Goal: Task Accomplishment & Management: Complete application form

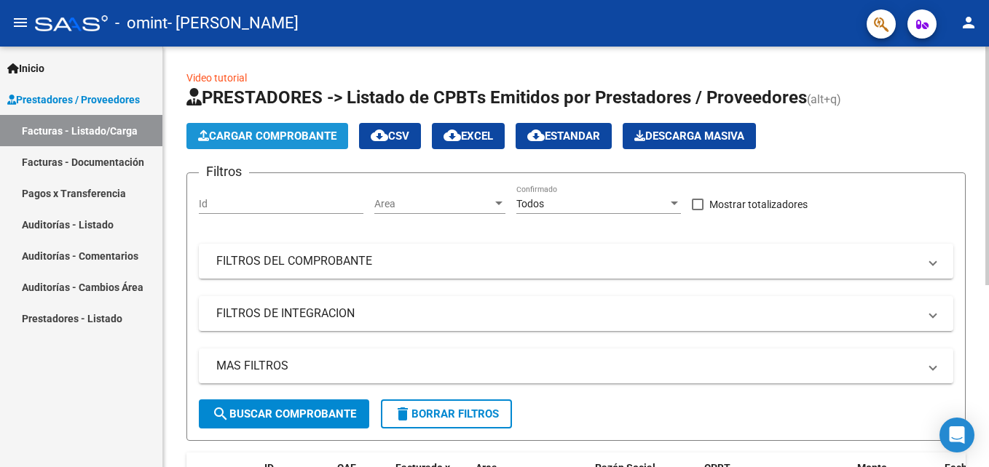
click at [299, 138] on span "Cargar Comprobante" at bounding box center [267, 136] width 138 height 13
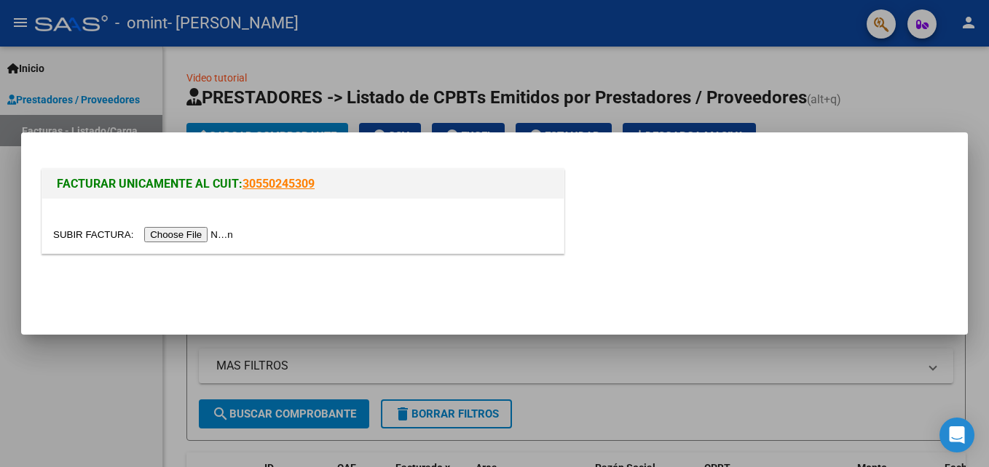
click at [197, 236] on input "file" at bounding box center [145, 234] width 184 height 15
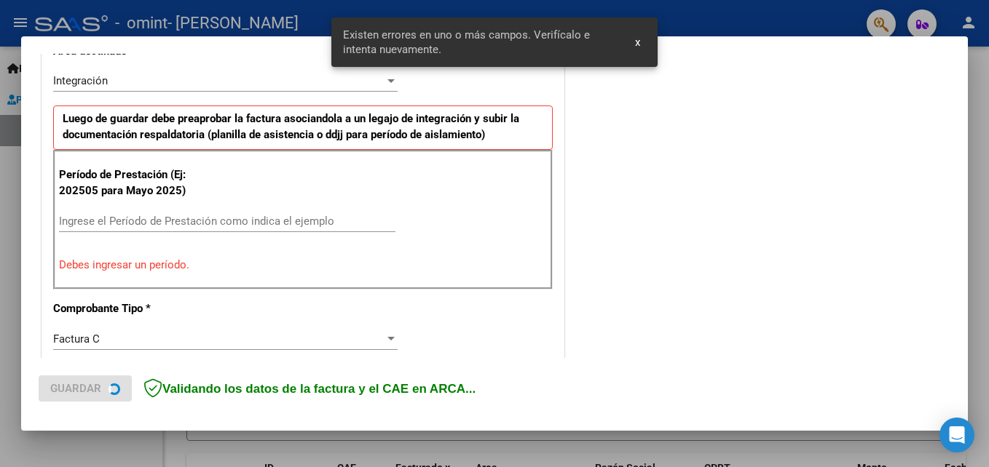
scroll to position [355, 0]
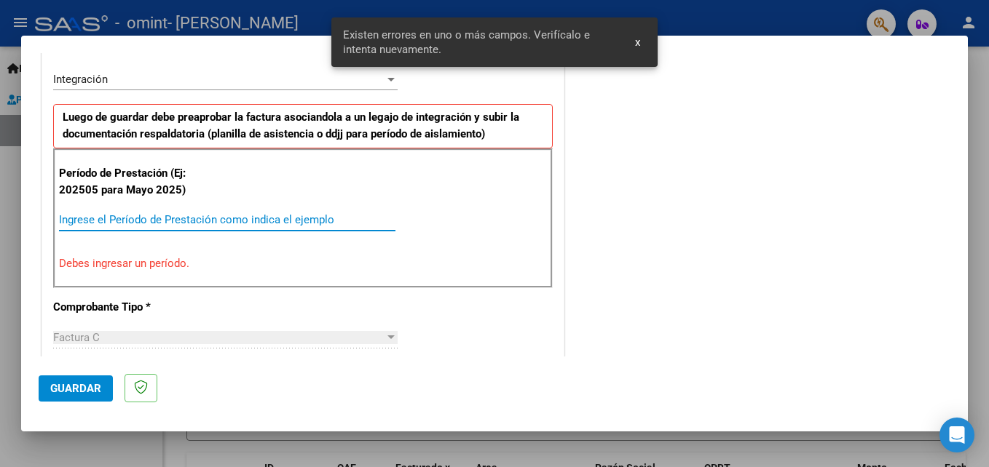
click at [120, 219] on input "Ingrese el Período de Prestación como indica el ejemplo" at bounding box center [227, 219] width 336 height 13
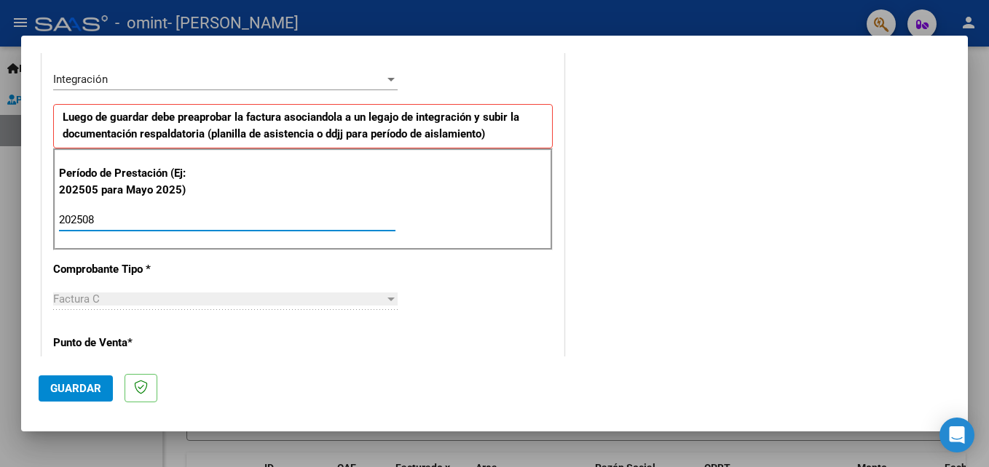
type input "202508"
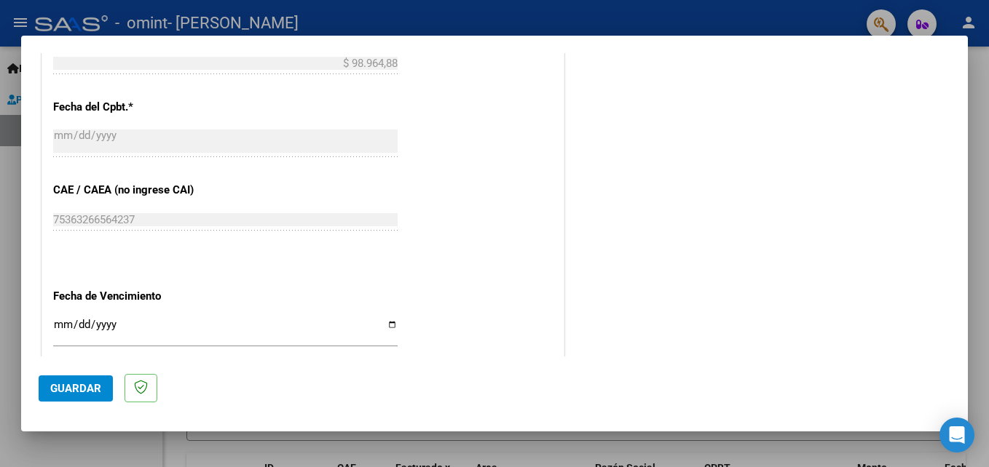
scroll to position [978, 0]
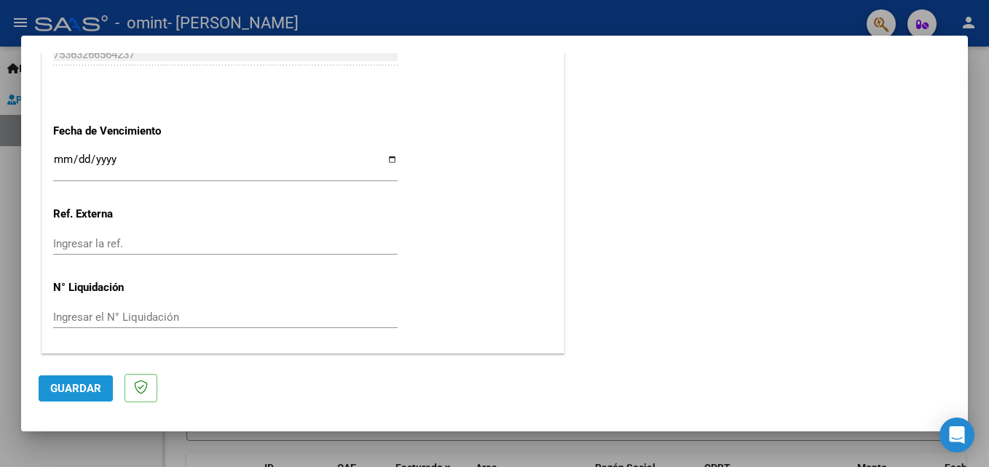
click at [67, 393] on span "Guardar" at bounding box center [75, 388] width 51 height 13
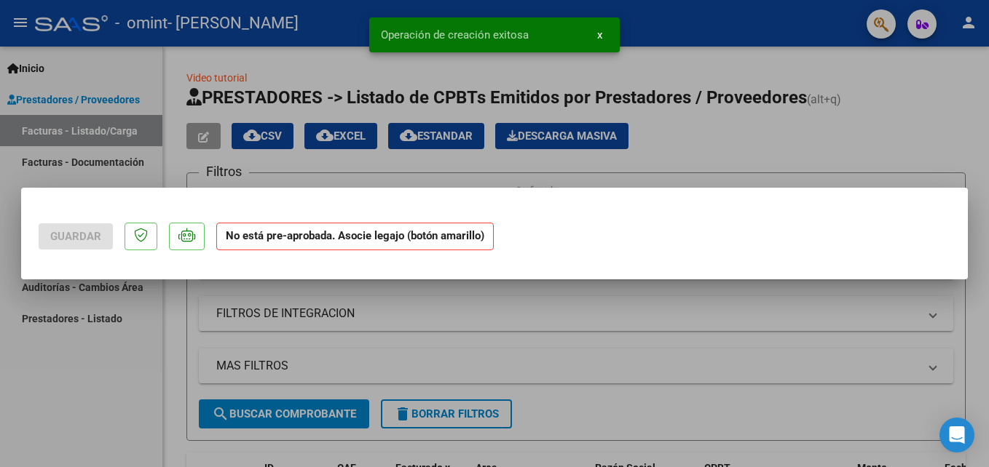
scroll to position [0, 0]
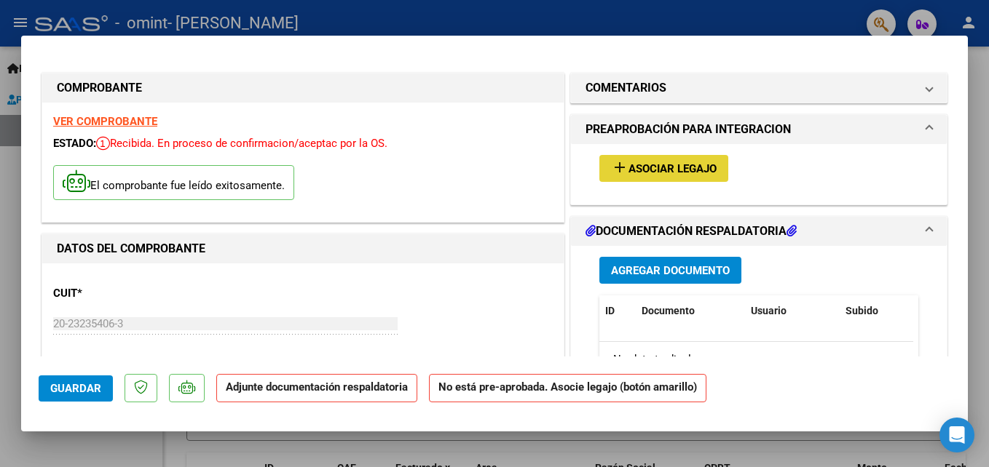
click at [678, 171] on span "Asociar Legajo" at bounding box center [672, 168] width 88 height 13
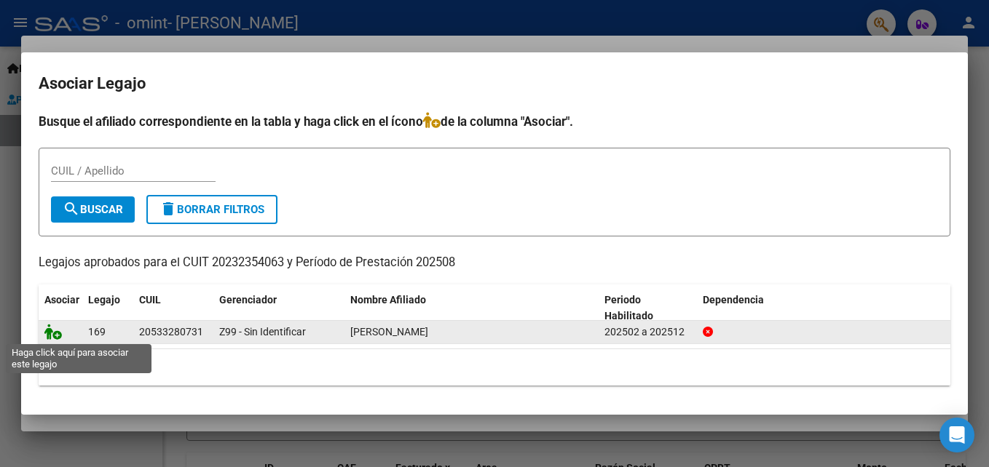
click at [58, 330] on icon at bounding box center [52, 332] width 17 height 16
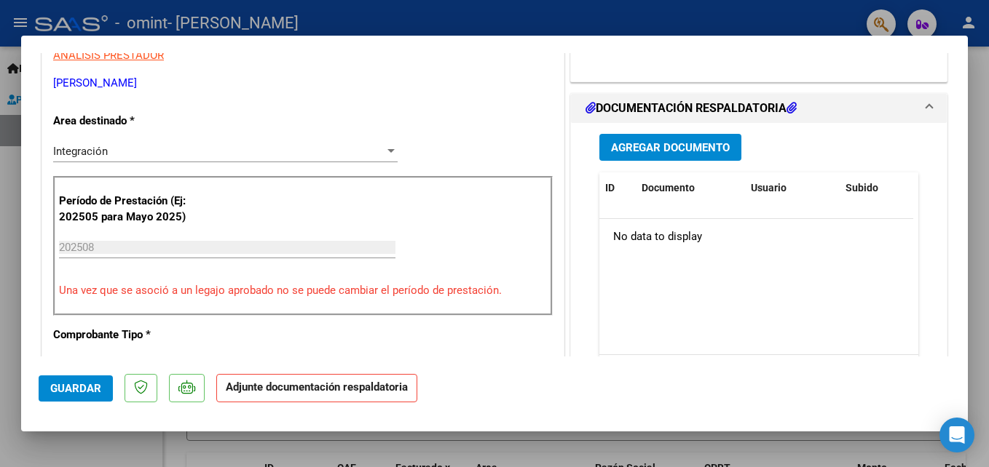
scroll to position [312, 0]
click at [687, 149] on span "Agregar Documento" at bounding box center [670, 147] width 119 height 13
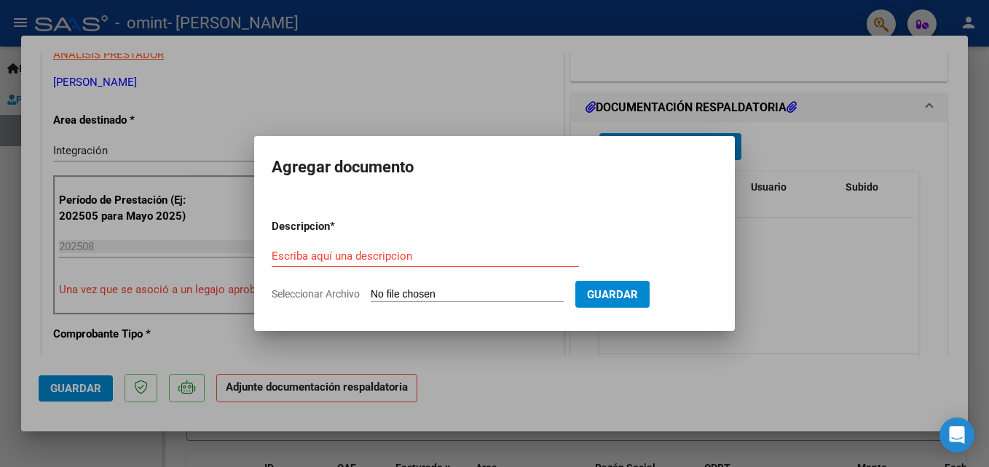
click at [411, 293] on input "Seleccionar Archivo" at bounding box center [467, 295] width 193 height 14
type input "C:\fakepath\ASISTENCIA [PERSON_NAME][DATE].pdf"
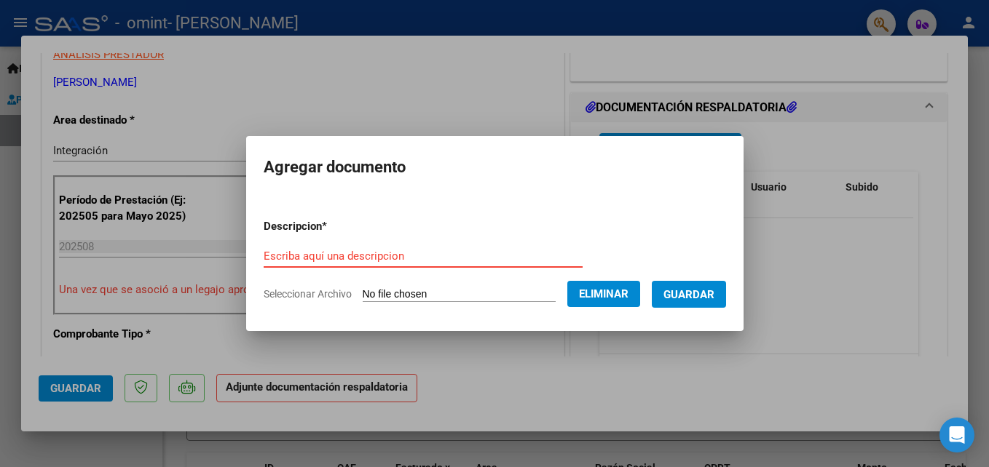
click at [360, 256] on input "Escriba aquí una descripcion" at bounding box center [423, 256] width 319 height 13
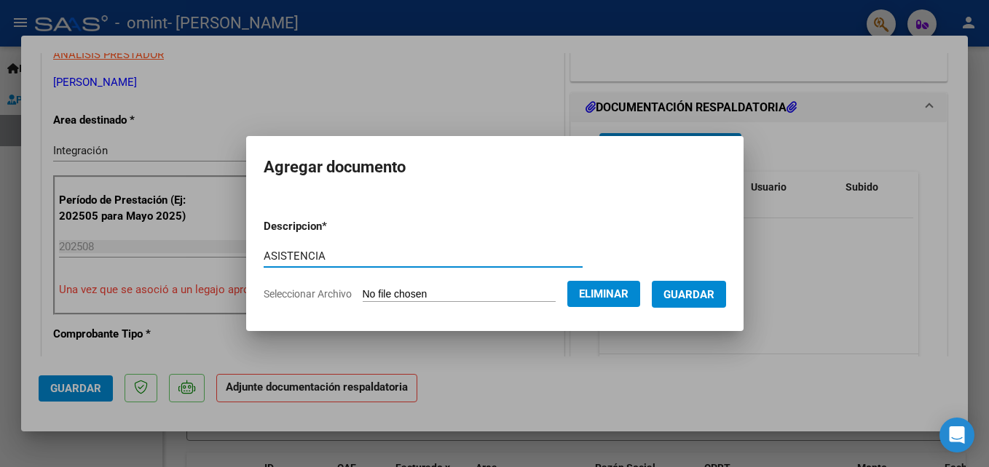
type input "ASISTENCIA"
click at [713, 293] on span "Guardar" at bounding box center [688, 294] width 51 height 13
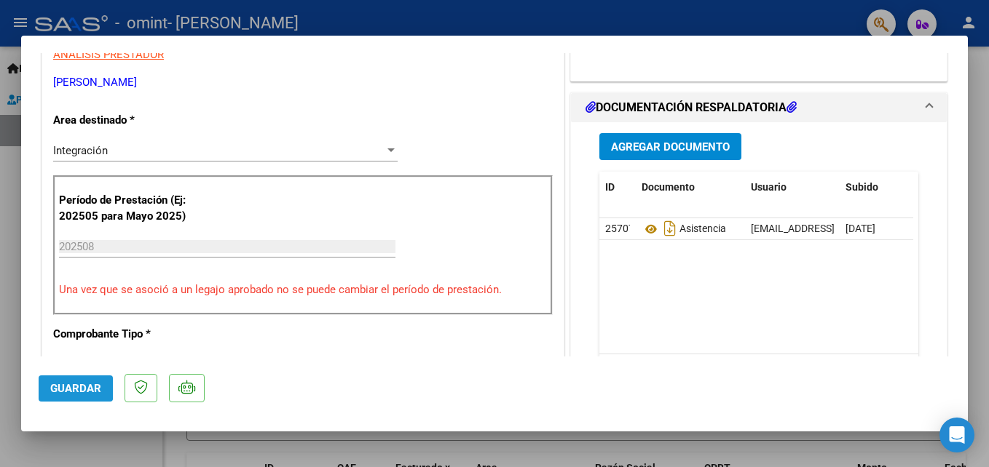
click at [72, 385] on span "Guardar" at bounding box center [75, 388] width 51 height 13
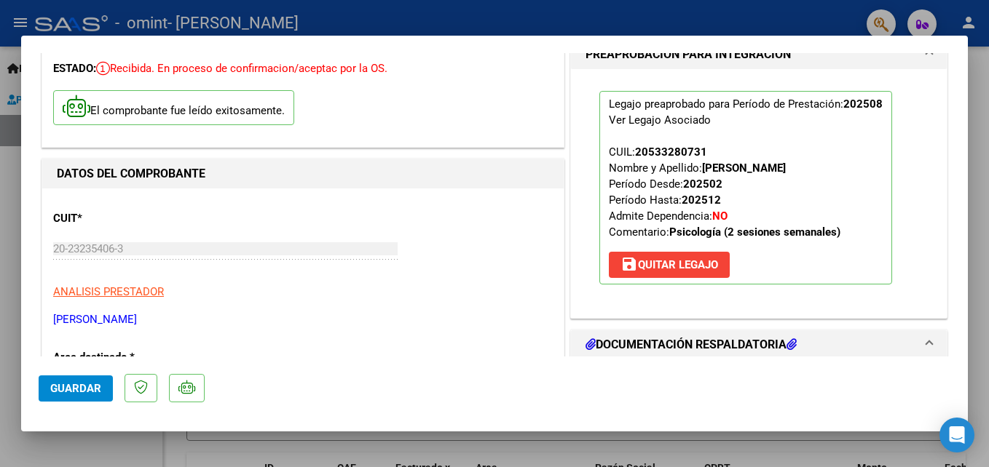
scroll to position [0, 0]
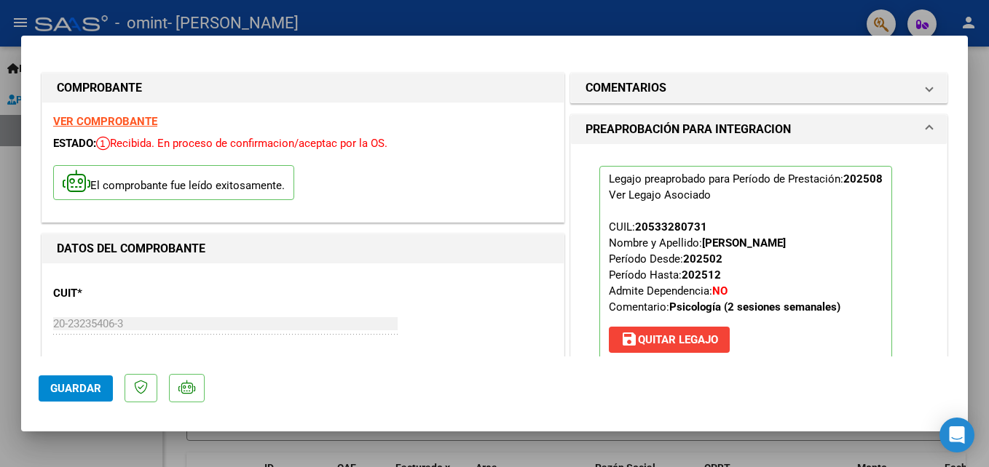
click at [598, 10] on div at bounding box center [494, 233] width 989 height 467
type input "$ 0,00"
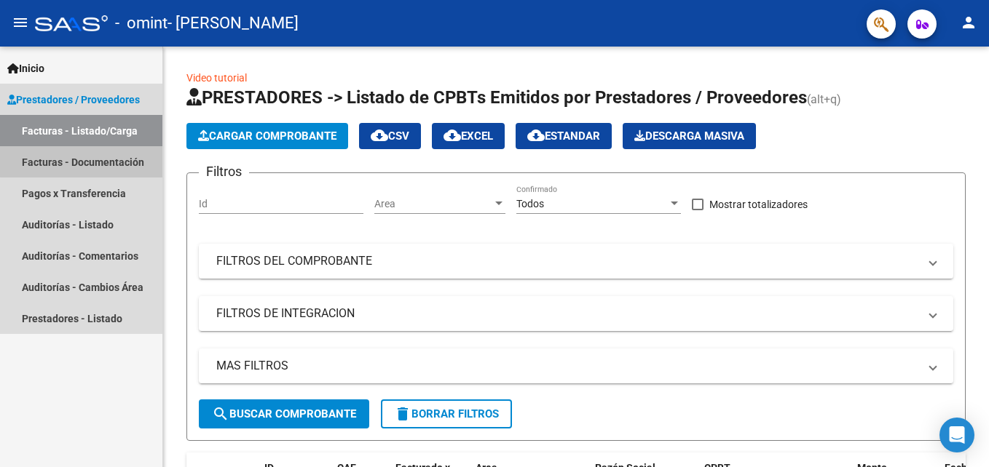
click at [109, 152] on link "Facturas - Documentación" at bounding box center [81, 161] width 162 height 31
